Goal: Task Accomplishment & Management: Manage account settings

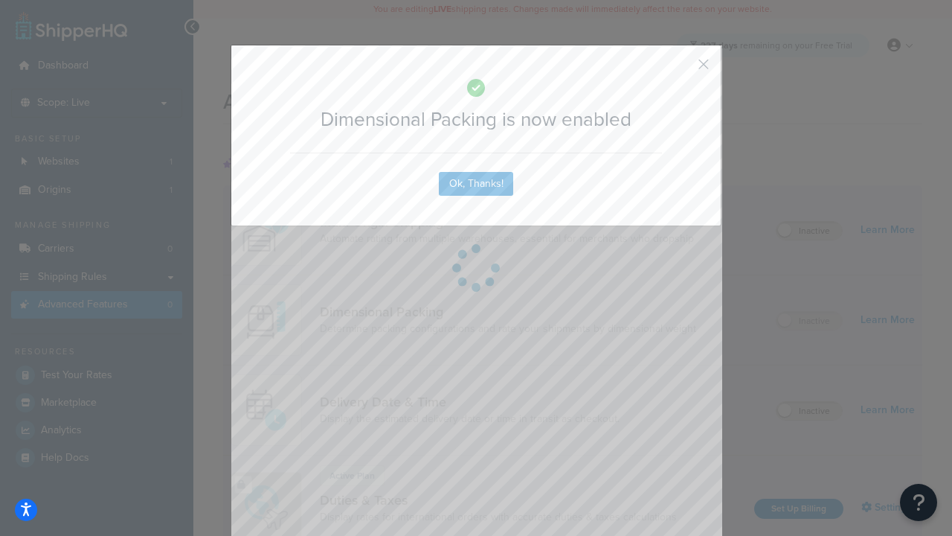
click at [682, 69] on button "button" at bounding box center [682, 70] width 4 height 4
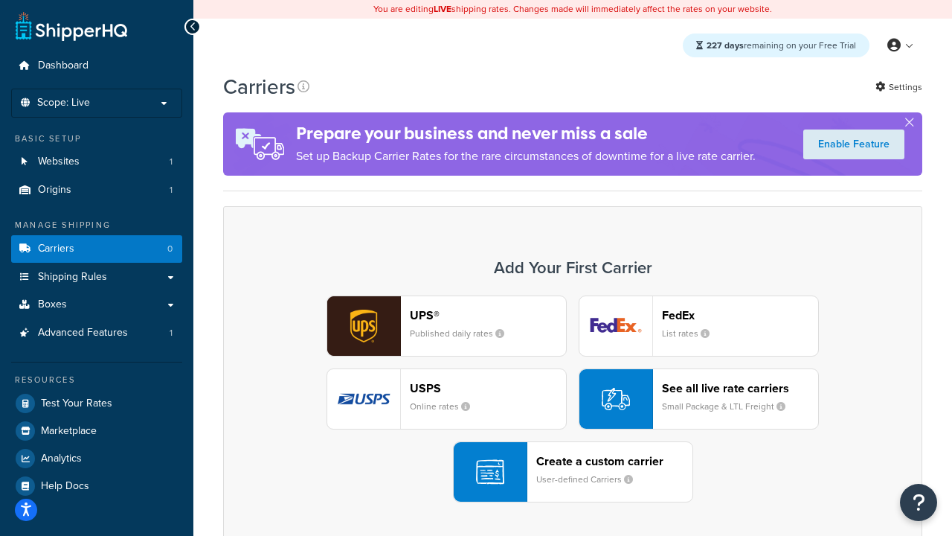
click at [573, 399] on div "UPS® Published daily rates FedEx List rates USPS Online rates See all live rate…" at bounding box center [573, 398] width 668 height 207
click at [740, 315] on header "FedEx" at bounding box center [740, 315] width 156 height 14
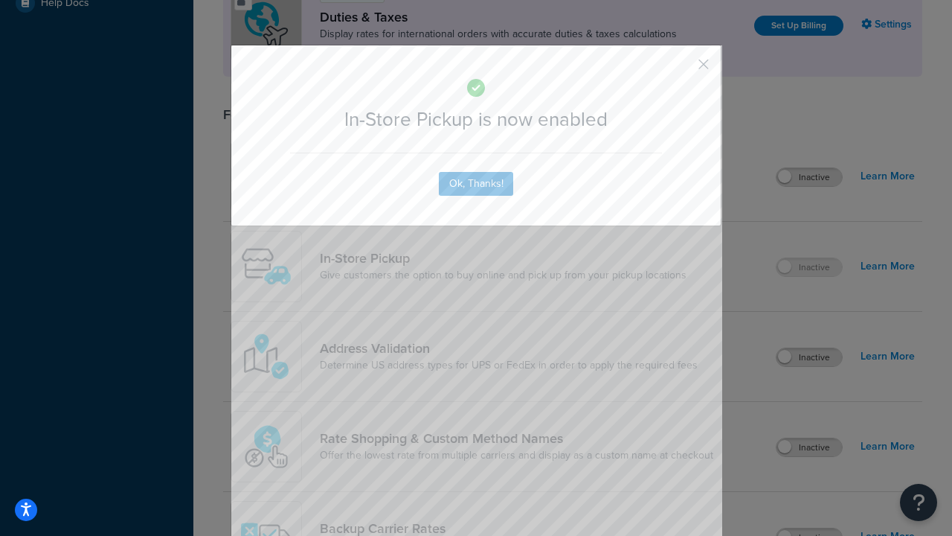
click at [682, 69] on button "button" at bounding box center [682, 70] width 4 height 4
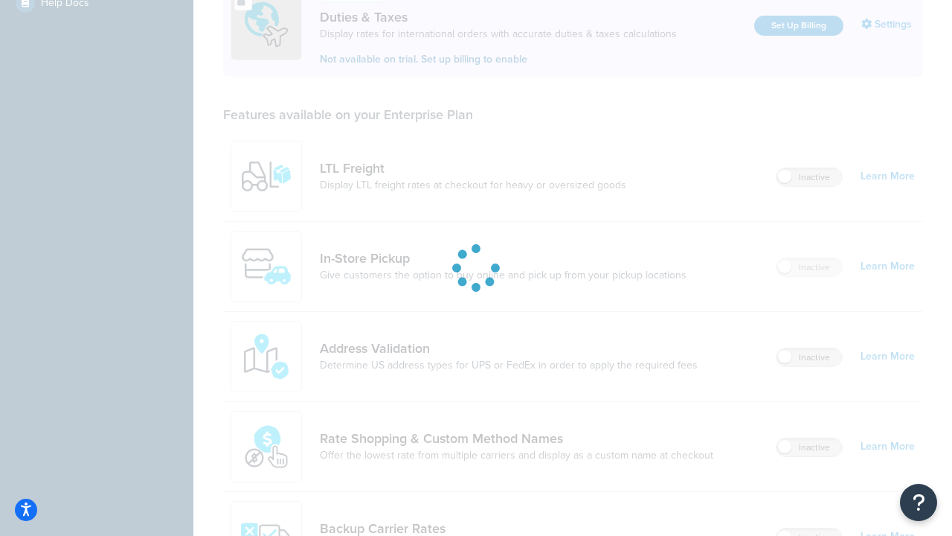
scroll to position [510, 0]
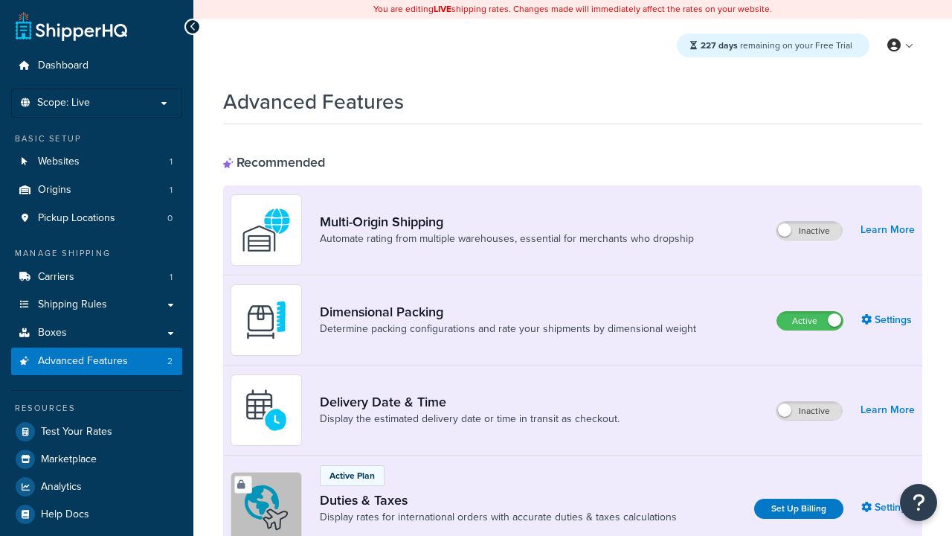
click at [810, 321] on label "Active" at bounding box center [809, 321] width 65 height 18
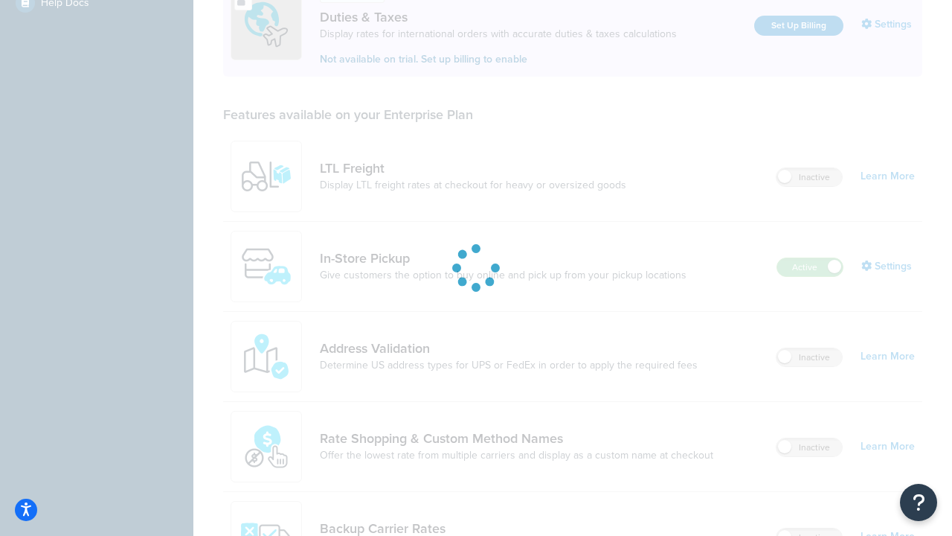
scroll to position [455, 0]
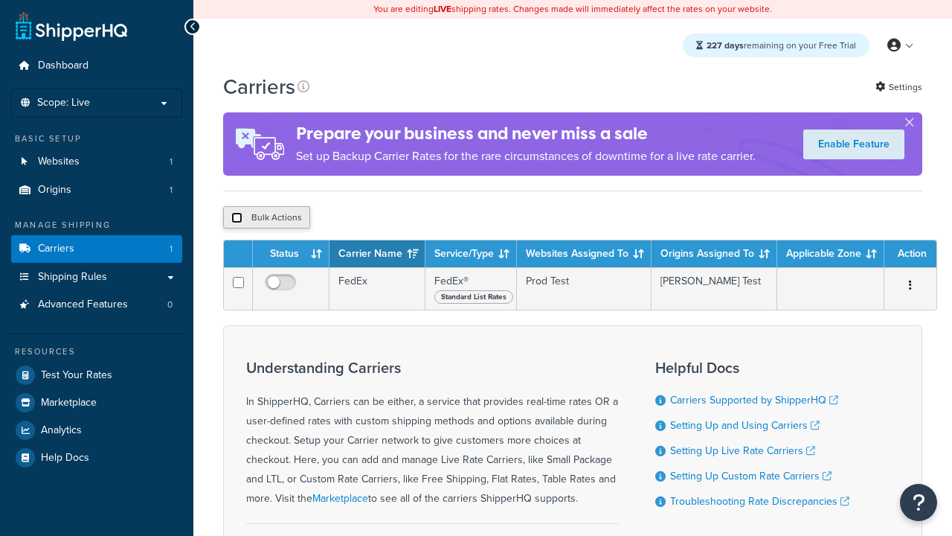
click at [237, 217] on input "checkbox" at bounding box center [236, 217] width 11 height 11
checkbox input "true"
click at [0, 0] on button "Delete" at bounding box center [0, 0] width 0 height 0
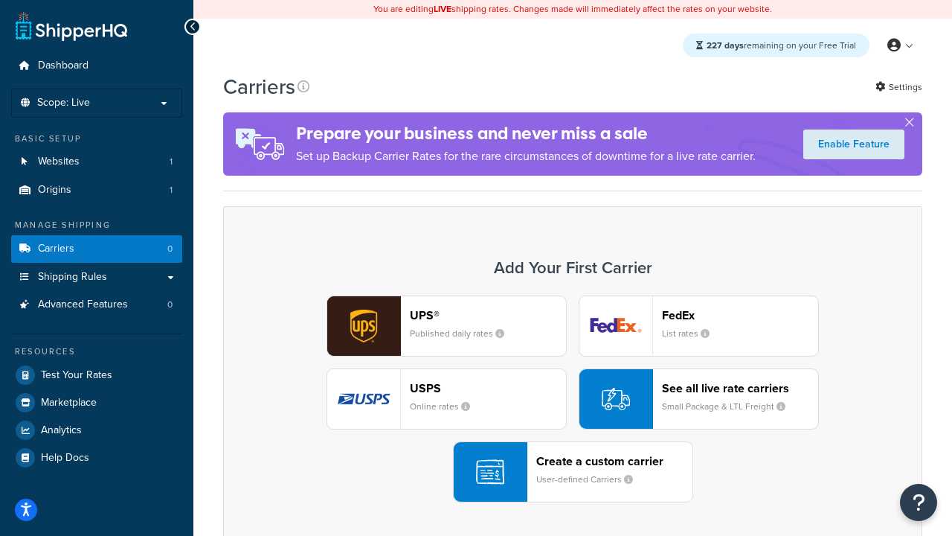
click at [573, 399] on div "UPS® Published daily rates FedEx List rates USPS Online rates See all live rate…" at bounding box center [573, 398] width 668 height 207
click at [573, 472] on div "Create a custom carrier User-defined Carriers" at bounding box center [614, 472] width 156 height 36
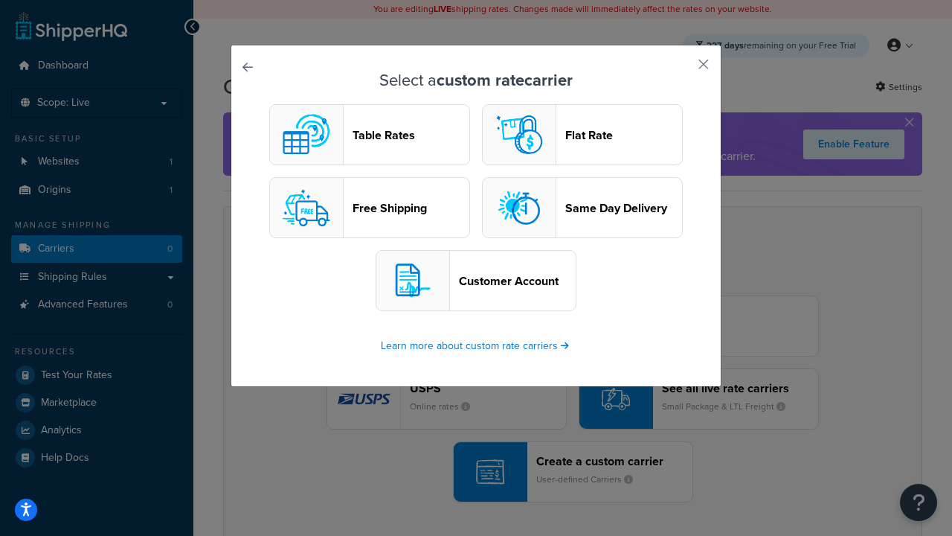
click at [370, 135] on header "Table Rates" at bounding box center [411, 135] width 117 height 14
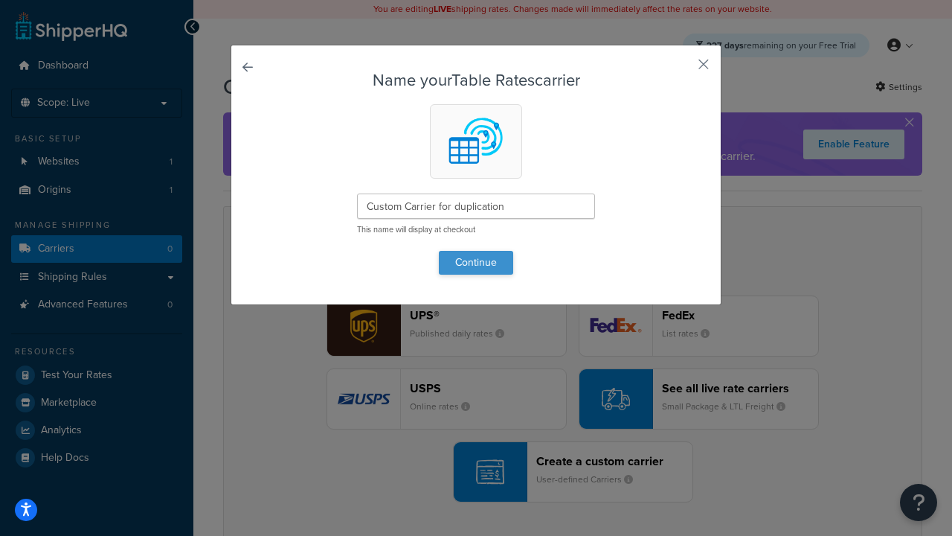
type input "Custom Carrier for duplication"
click at [476, 262] on button "Continue" at bounding box center [476, 263] width 74 height 24
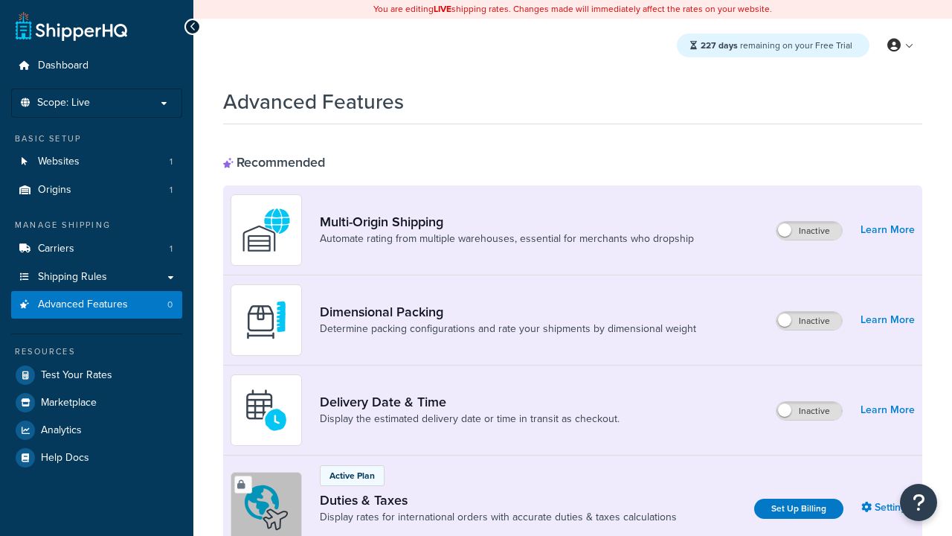
click at [810, 321] on label "Inactive" at bounding box center [809, 321] width 65 height 18
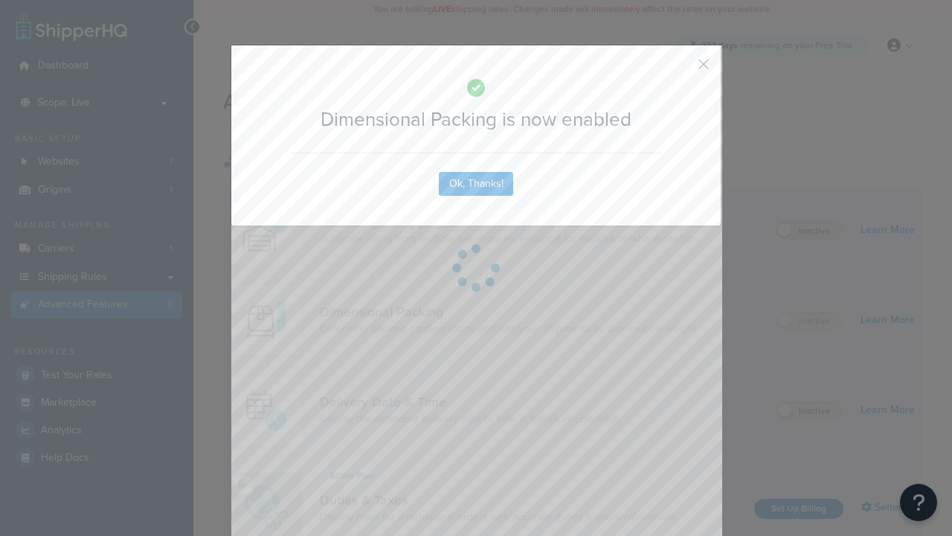
click at [682, 69] on button "button" at bounding box center [682, 70] width 4 height 4
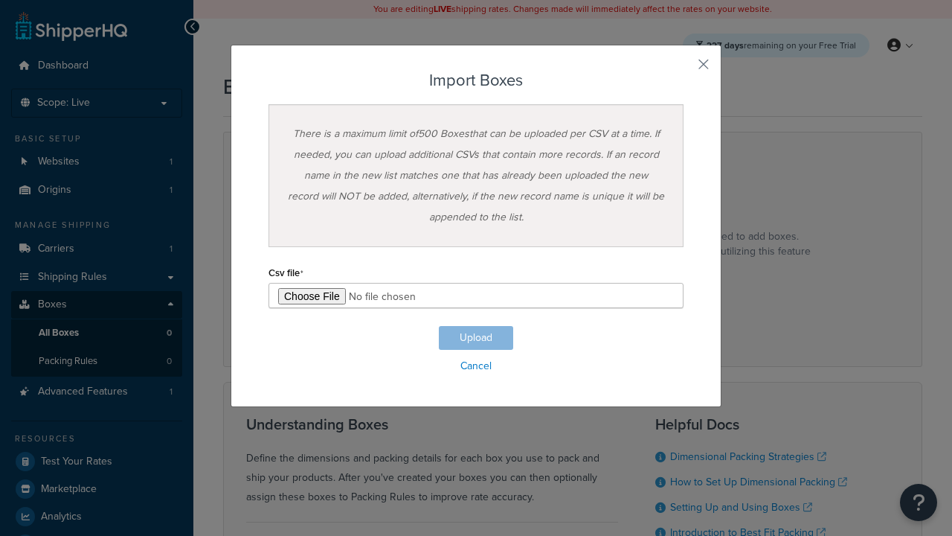
click at [476, 80] on h3 "Import Boxes" at bounding box center [476, 80] width 415 height 18
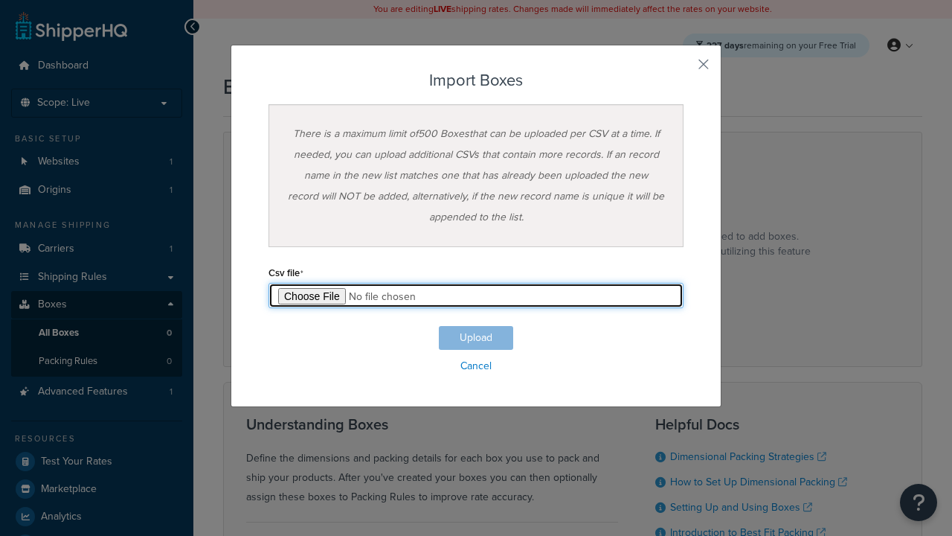
click at [476, 295] on input "file" at bounding box center [476, 295] width 415 height 25
type input "C:\fakepath\importBoxesFailure.csv"
click at [476, 338] on button "Upload" at bounding box center [476, 338] width 74 height 24
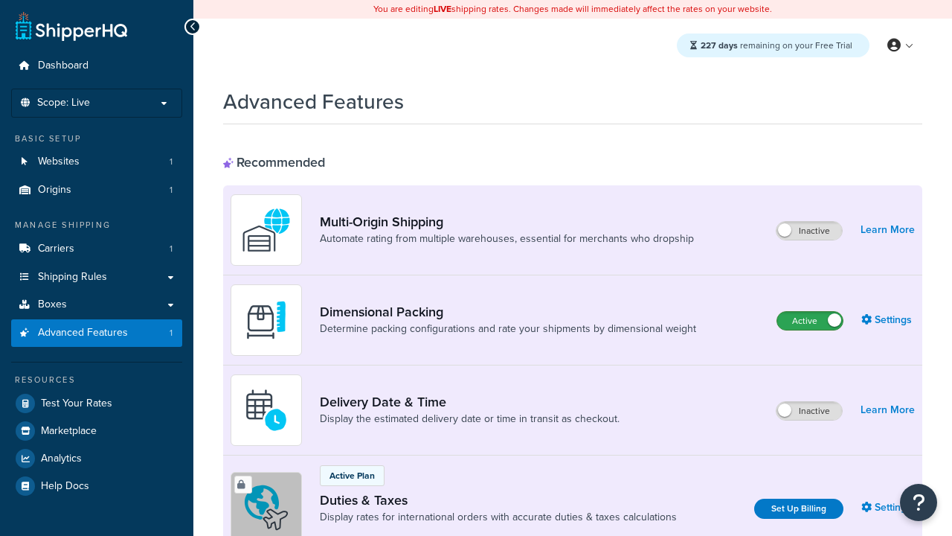
click at [810, 321] on label "Active" at bounding box center [809, 321] width 65 height 18
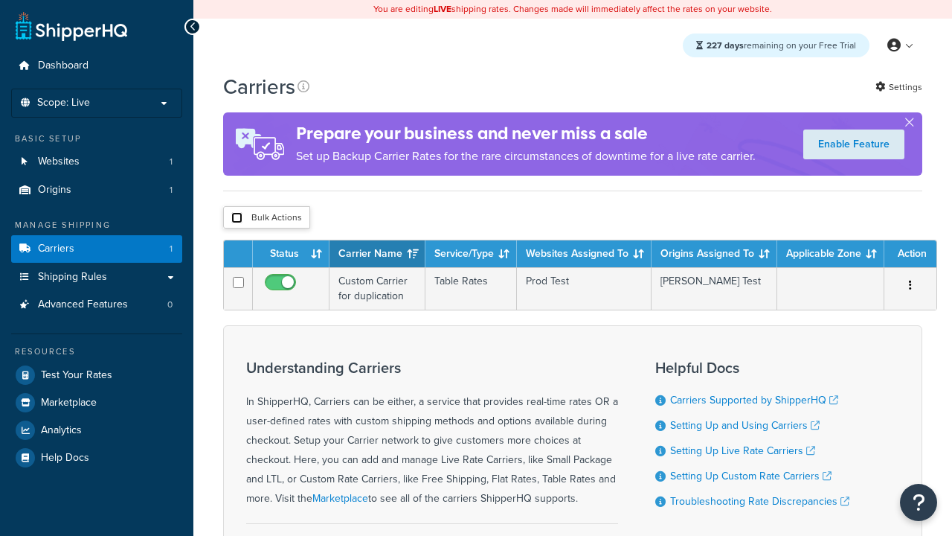
click at [237, 217] on input "checkbox" at bounding box center [236, 217] width 11 height 11
checkbox input "true"
click at [0, 0] on button "Delete" at bounding box center [0, 0] width 0 height 0
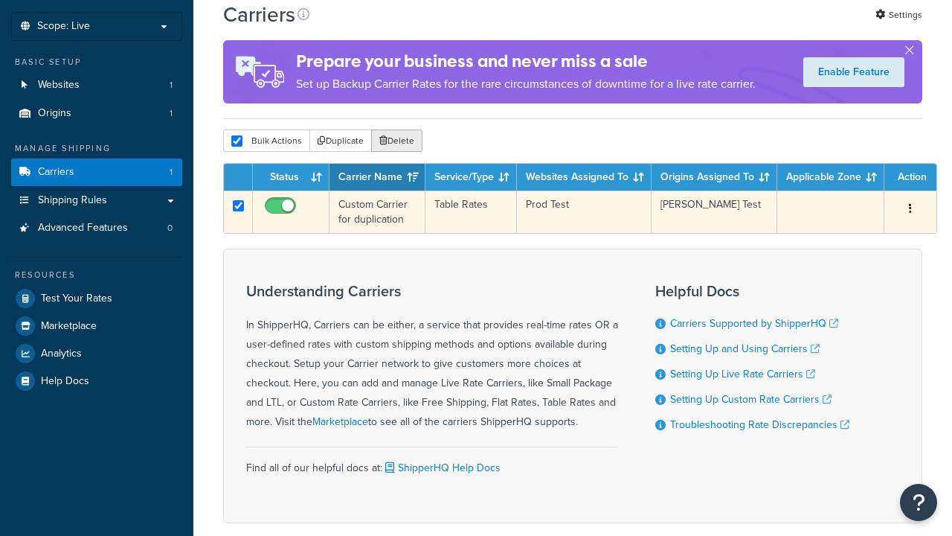
scroll to position [155, 0]
